Goal: Task Accomplishment & Management: Use online tool/utility

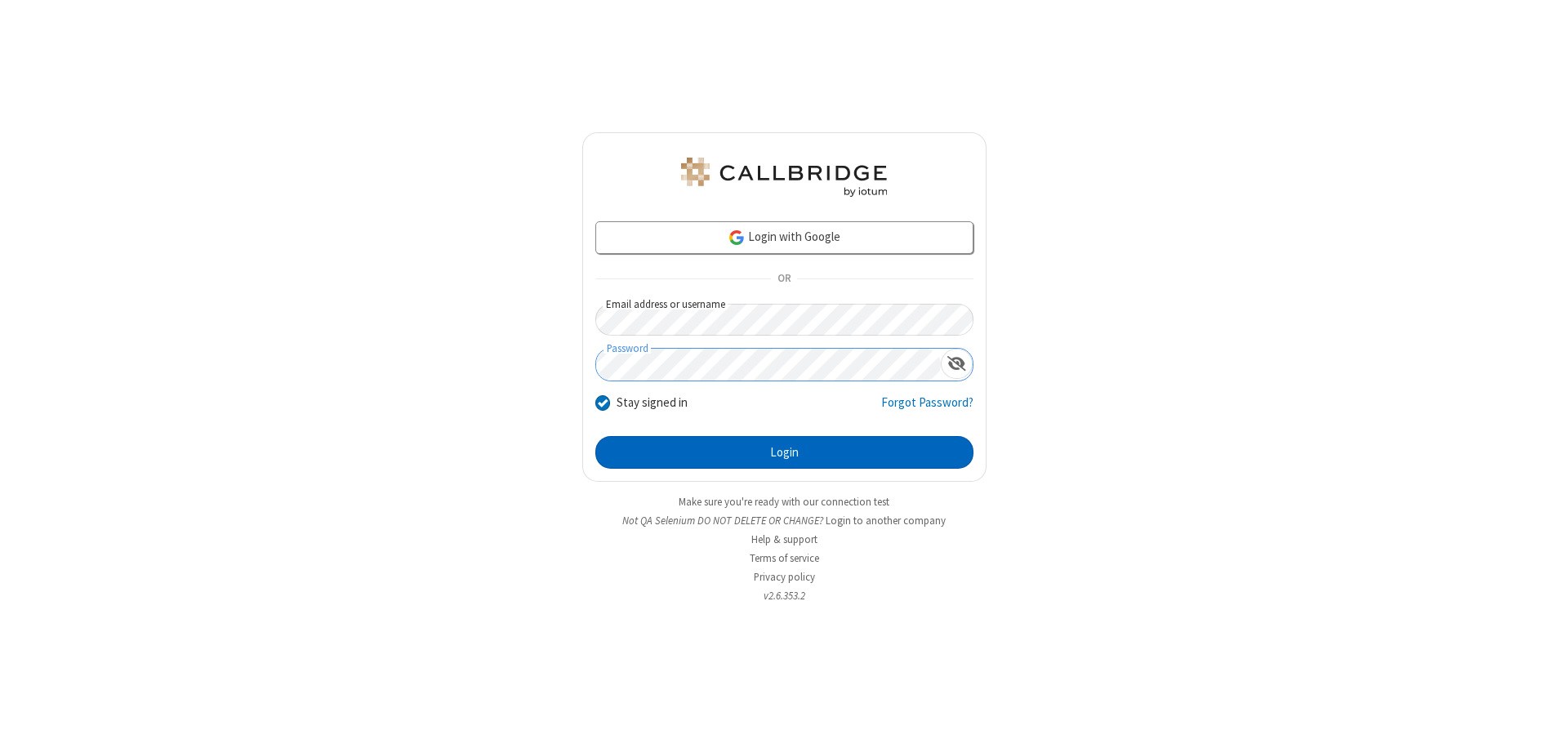
click at [784, 452] on button "Login" at bounding box center [784, 452] width 378 height 33
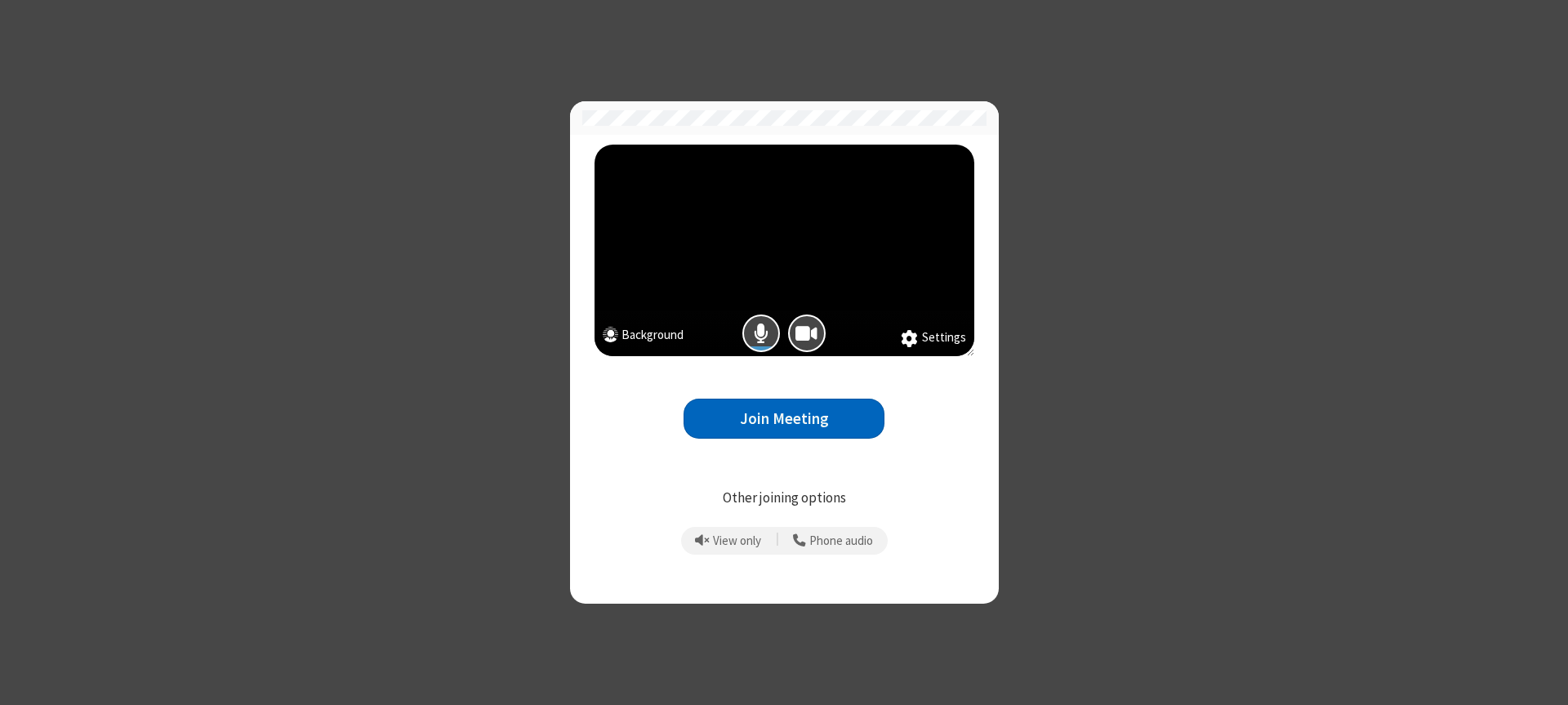
click at [784, 418] on button "Join Meeting" at bounding box center [784, 418] width 201 height 40
